Goal: Information Seeking & Learning: Learn about a topic

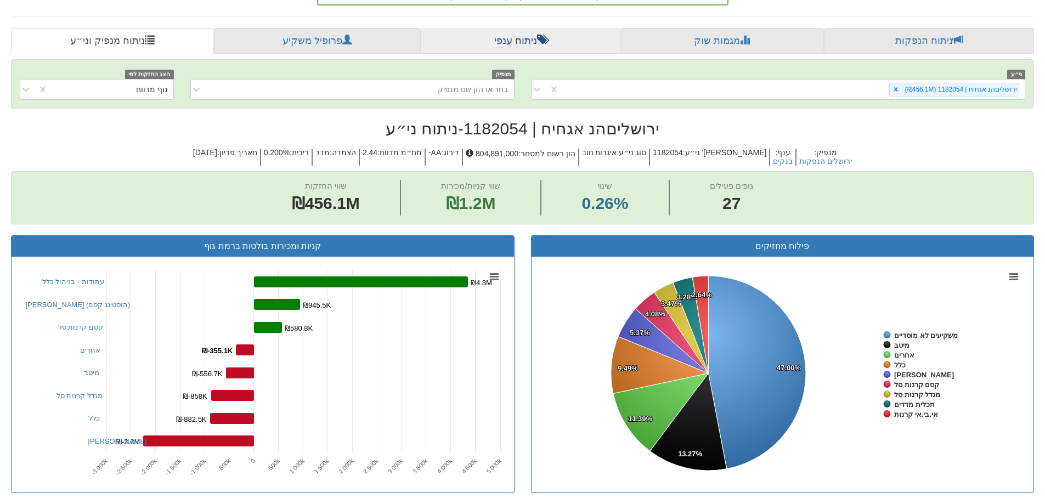
scroll to position [329, 0]
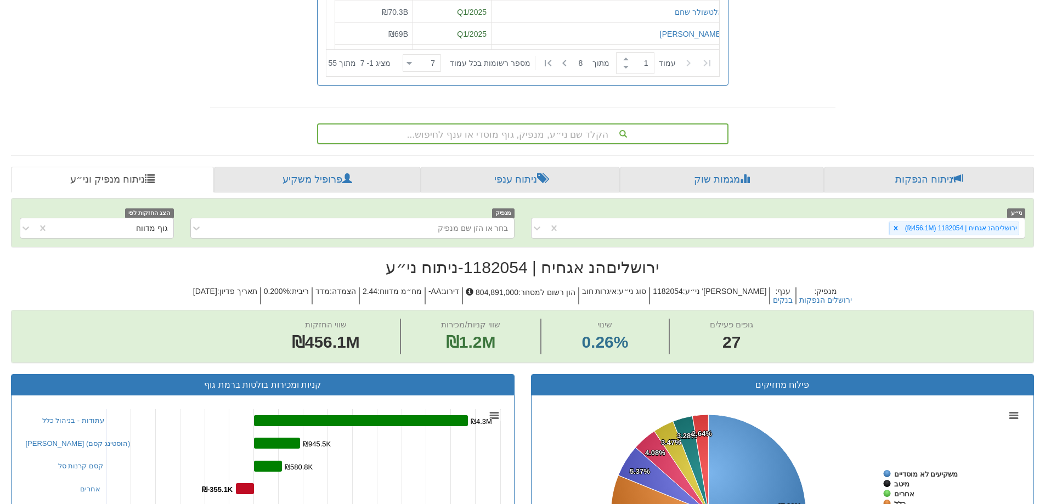
click at [536, 132] on div "הקלד שם ני״ע, מנפיק, גוף מוסדי או ענף לחיפוש..." at bounding box center [522, 133] width 409 height 19
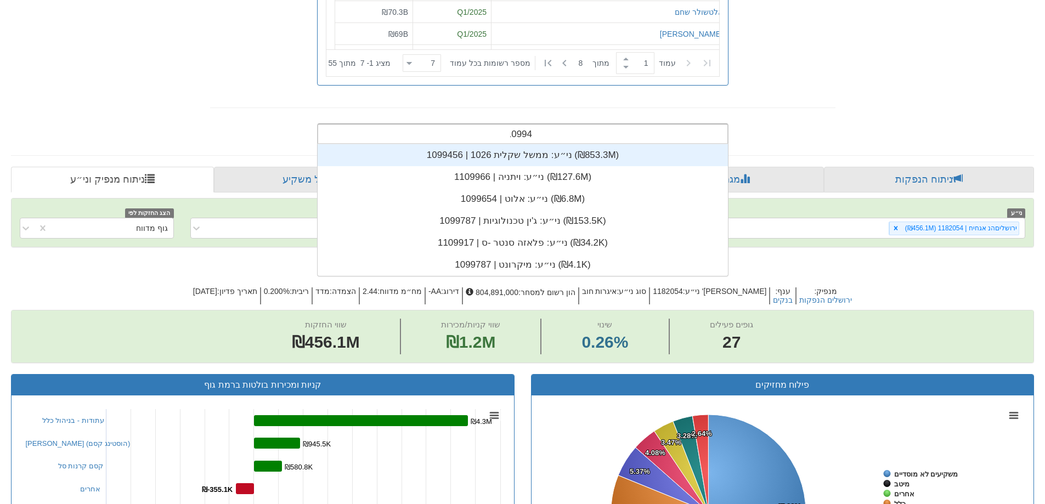
scroll to position [22, 0]
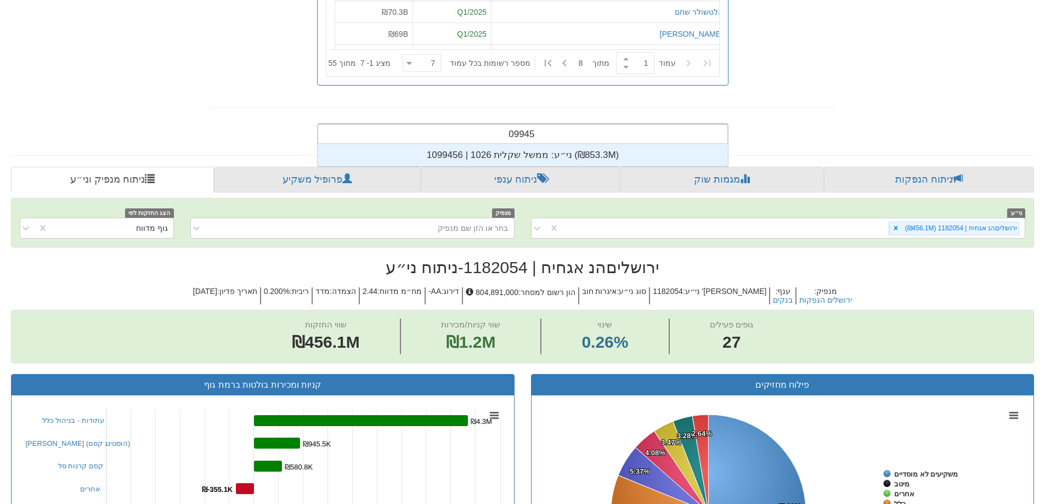
type input "1099456"
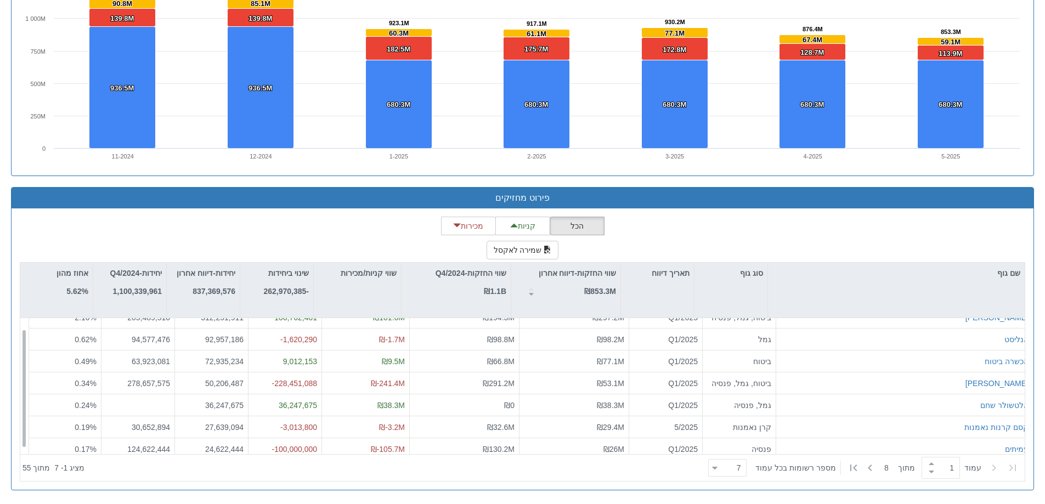
scroll to position [18, 0]
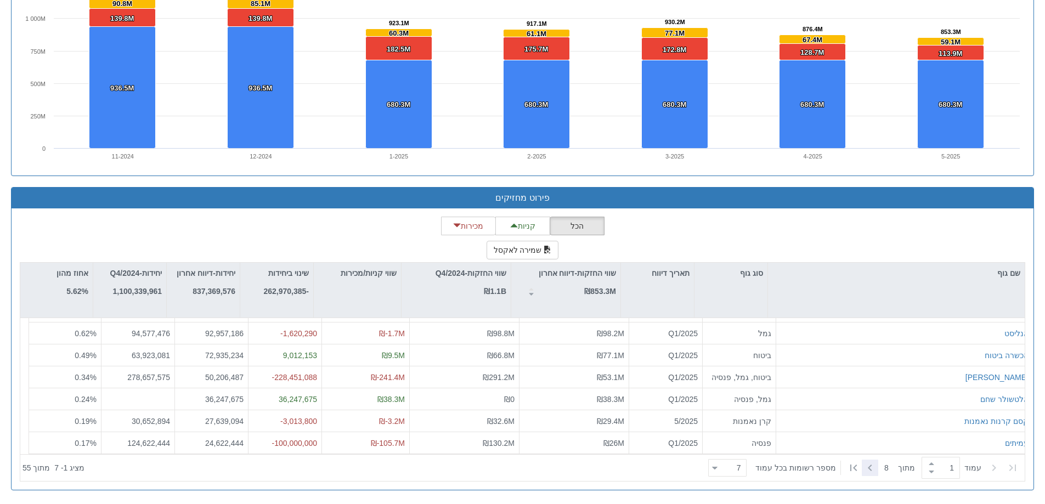
click at [865, 468] on icon at bounding box center [869, 467] width 13 height 13
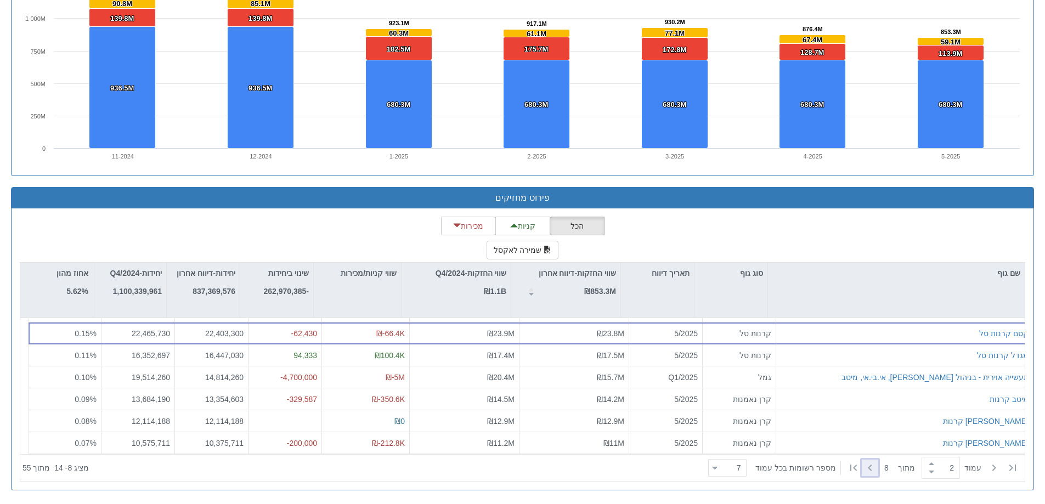
click at [872, 472] on icon at bounding box center [869, 467] width 13 height 13
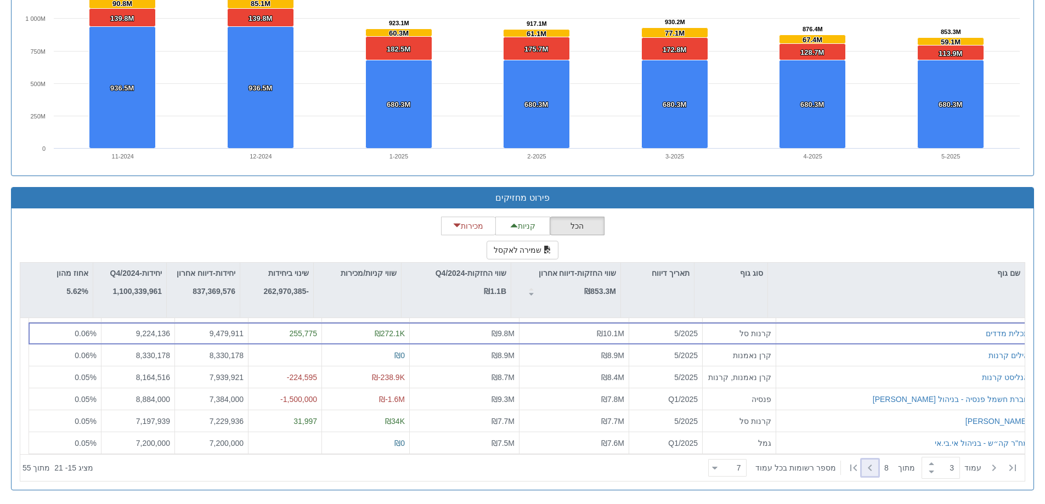
click at [865, 469] on icon at bounding box center [869, 467] width 13 height 13
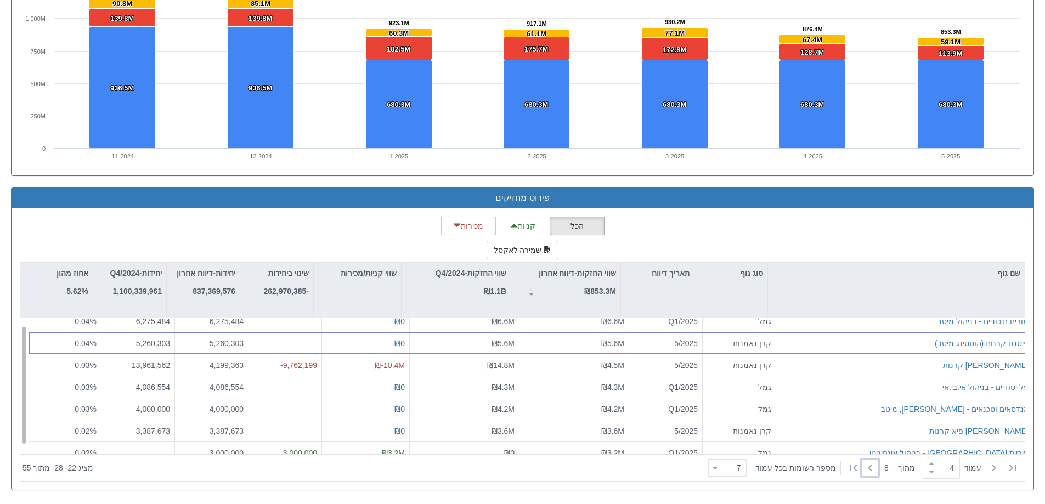
scroll to position [0, 0]
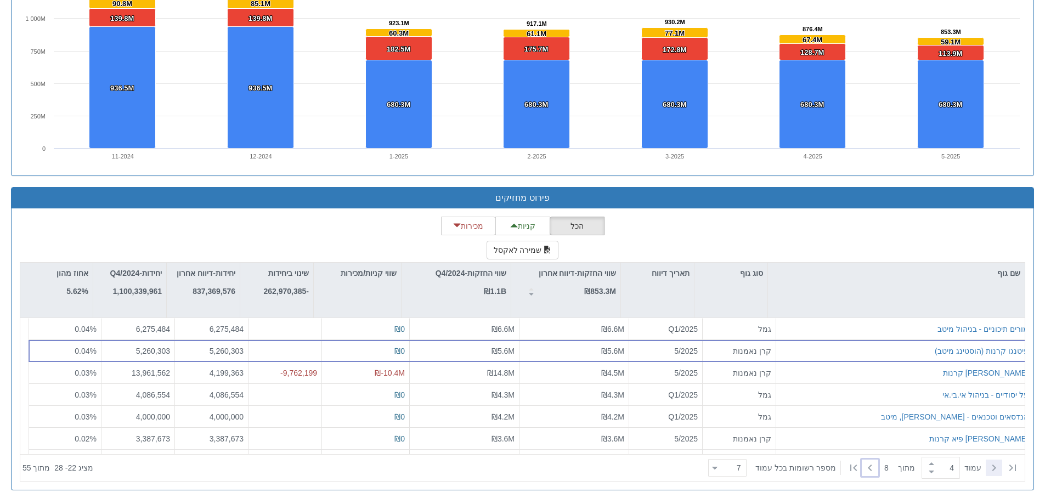
click at [991, 468] on icon at bounding box center [993, 467] width 13 height 13
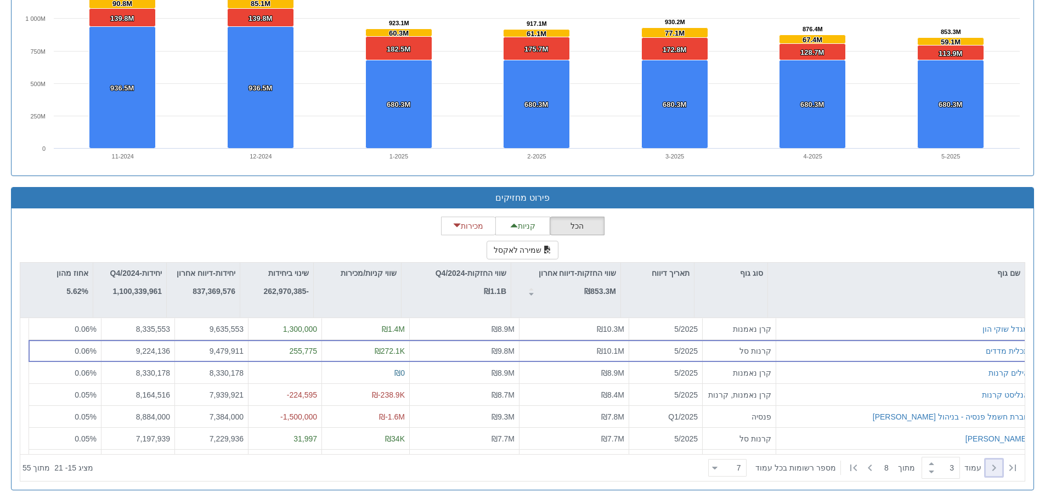
click at [991, 468] on icon at bounding box center [993, 467] width 13 height 13
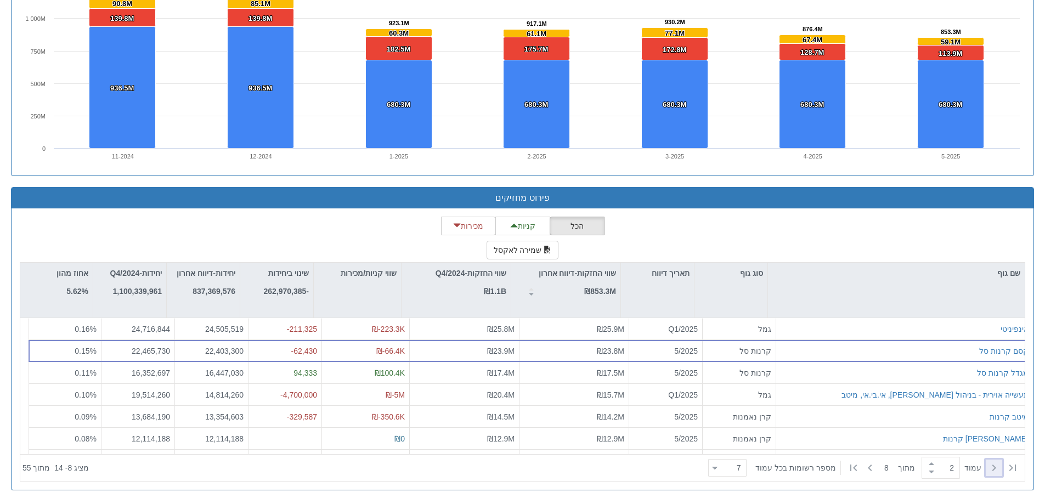
click at [991, 468] on icon at bounding box center [993, 467] width 13 height 13
type input "1"
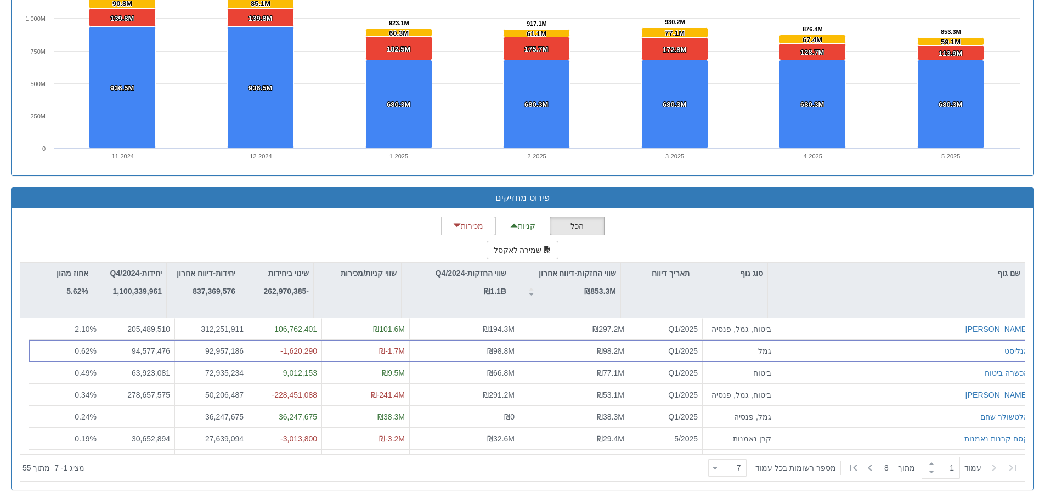
click at [991, 468] on icon at bounding box center [993, 467] width 13 height 13
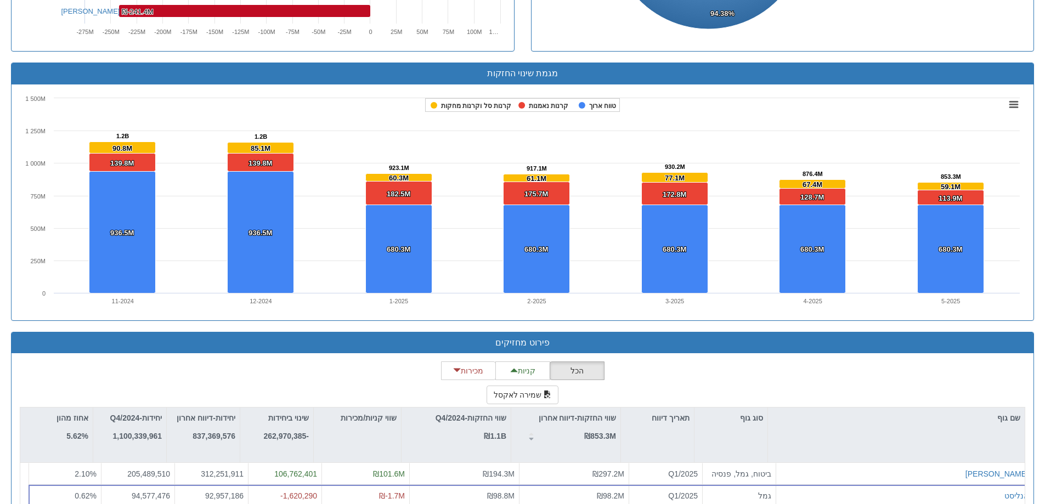
scroll to position [780, 0]
